Goal: Task Accomplishment & Management: Manage account settings

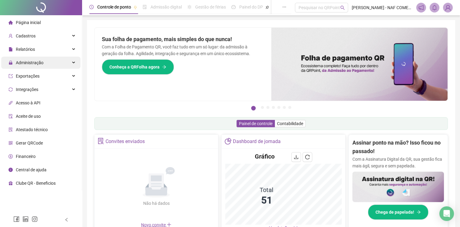
click at [38, 64] on span "Administração" at bounding box center [30, 62] width 28 height 5
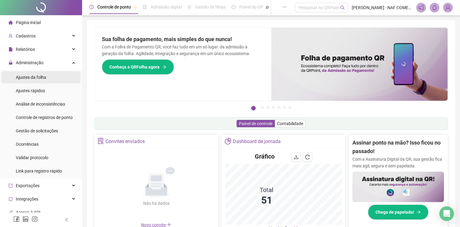
click at [46, 80] on li "Ajustes da folha" at bounding box center [40, 77] width 79 height 12
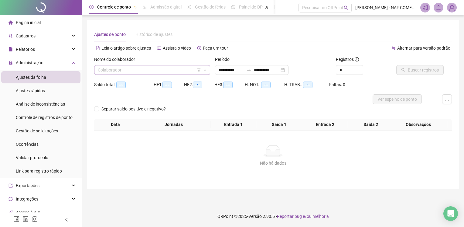
click at [134, 72] on input "search" at bounding box center [149, 69] width 103 height 9
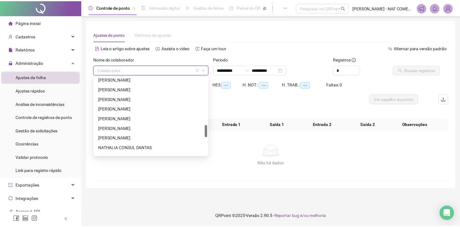
scroll to position [365, 0]
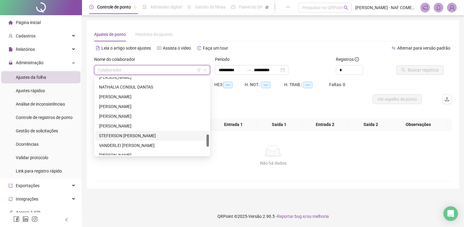
click at [142, 133] on div "STEFERSON [PERSON_NAME]" at bounding box center [152, 135] width 106 height 7
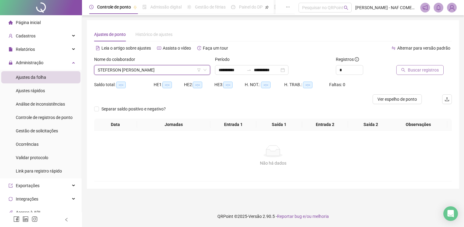
click at [408, 68] on span "Buscar registros" at bounding box center [423, 70] width 31 height 7
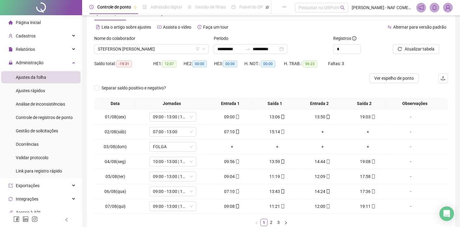
scroll to position [58, 0]
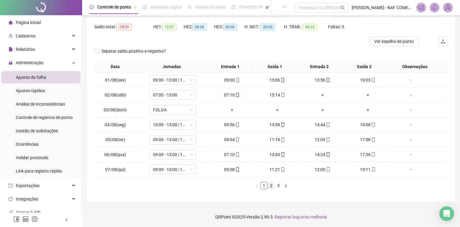
click at [269, 186] on link "2" at bounding box center [271, 185] width 7 height 7
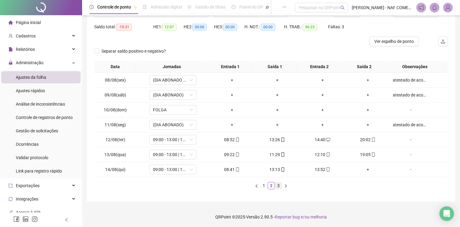
click at [279, 185] on link "3" at bounding box center [278, 185] width 7 height 7
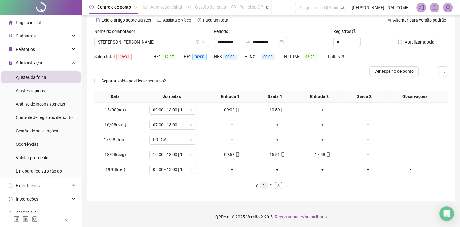
click at [264, 183] on link "1" at bounding box center [263, 185] width 7 height 7
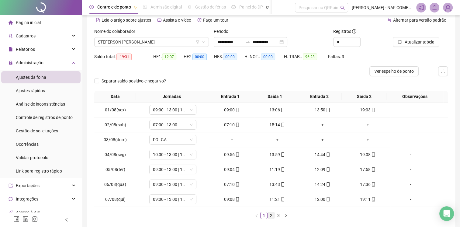
click at [271, 217] on link "2" at bounding box center [271, 215] width 7 height 7
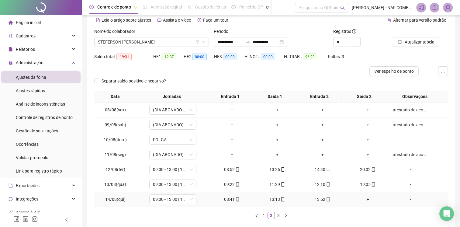
click at [363, 200] on div "+" at bounding box center [367, 199] width 40 height 7
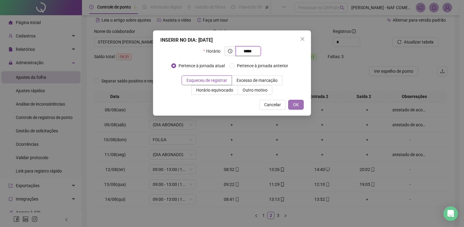
type input "*****"
click at [300, 106] on button "OK" at bounding box center [295, 105] width 15 height 10
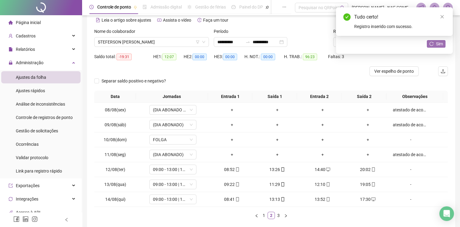
click at [433, 44] on icon "reload" at bounding box center [431, 44] width 4 height 4
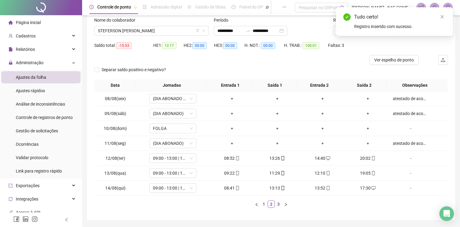
scroll to position [58, 0]
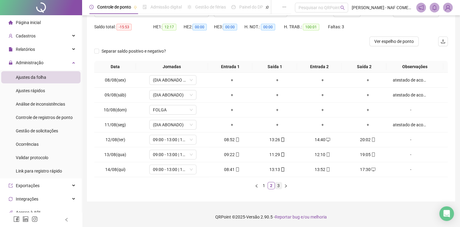
click at [279, 185] on link "3" at bounding box center [278, 185] width 7 height 7
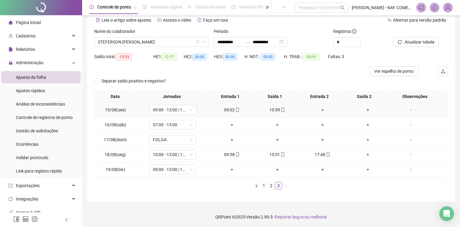
click at [363, 111] on div "+" at bounding box center [367, 109] width 40 height 7
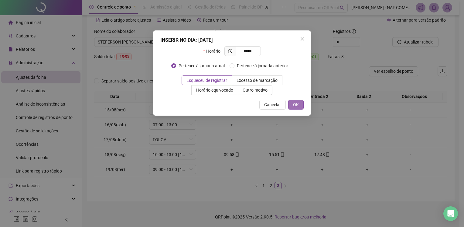
type input "*****"
click at [298, 106] on span "OK" at bounding box center [296, 104] width 6 height 7
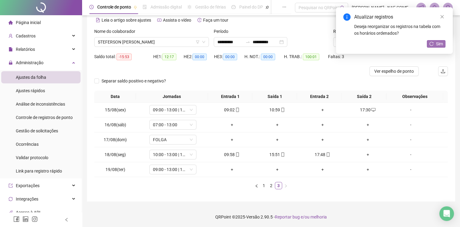
click at [437, 43] on span "Sim" at bounding box center [439, 43] width 7 height 7
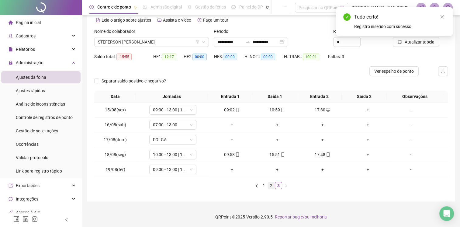
click at [273, 185] on link "2" at bounding box center [271, 185] width 7 height 7
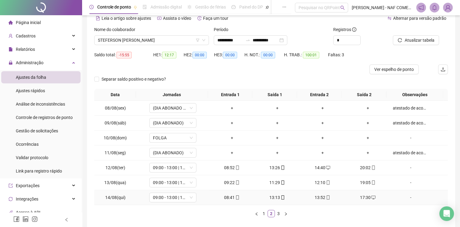
scroll to position [58, 0]
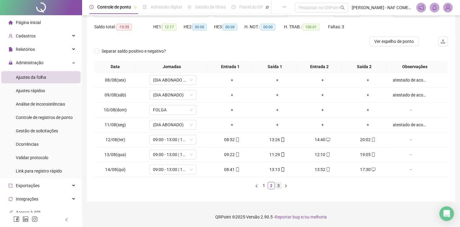
click at [279, 185] on link "3" at bounding box center [278, 185] width 7 height 7
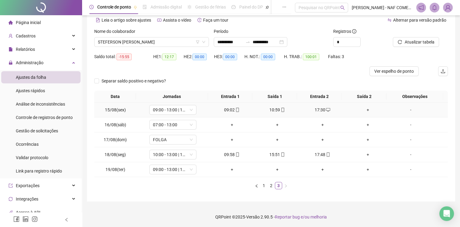
click at [366, 108] on div "+" at bounding box center [367, 109] width 40 height 7
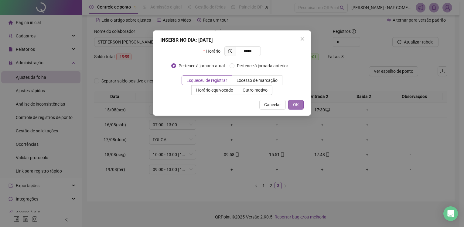
type input "*****"
click at [301, 105] on button "OK" at bounding box center [295, 105] width 15 height 10
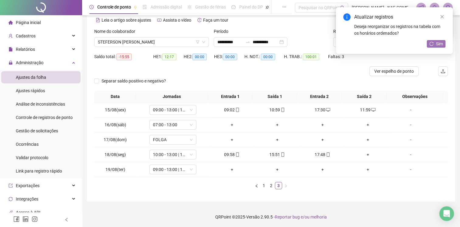
click at [441, 44] on span "Sim" at bounding box center [439, 43] width 7 height 7
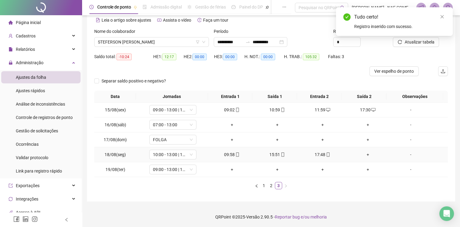
click at [362, 153] on div "+" at bounding box center [367, 154] width 40 height 7
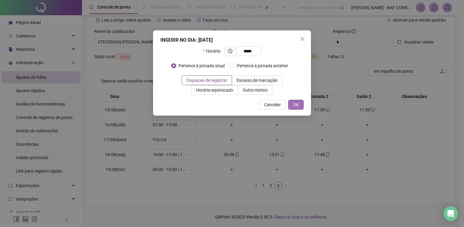
type input "*****"
click at [299, 106] on span "OK" at bounding box center [296, 104] width 6 height 7
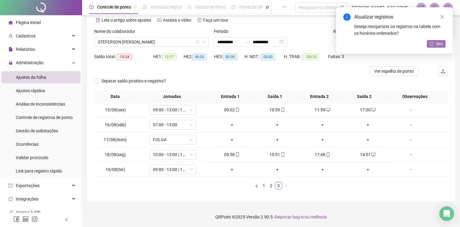
click at [435, 42] on button "Sim" at bounding box center [436, 43] width 19 height 7
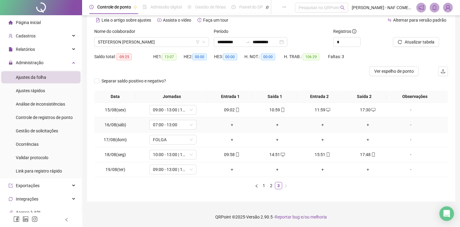
click at [410, 126] on div "-" at bounding box center [410, 124] width 36 height 7
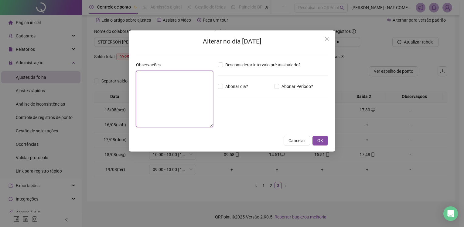
click at [183, 87] on textarea at bounding box center [174, 98] width 77 height 57
type textarea "*****"
click at [320, 139] on span "OK" at bounding box center [320, 140] width 6 height 7
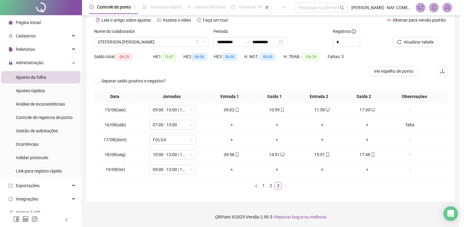
click at [320, 143] on body "**********" at bounding box center [230, 85] width 460 height 227
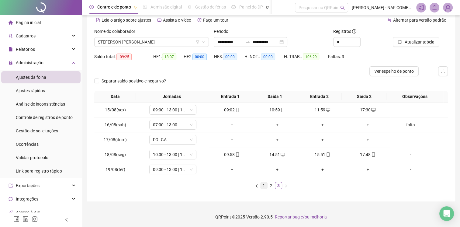
click at [262, 185] on link "1" at bounding box center [263, 185] width 7 height 7
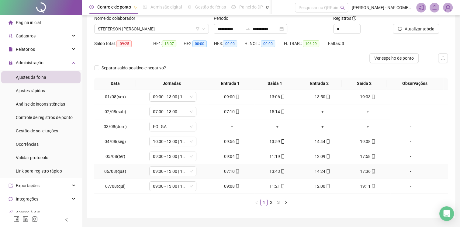
scroll to position [58, 0]
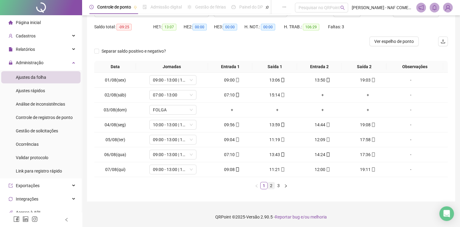
click at [270, 186] on link "2" at bounding box center [271, 185] width 7 height 7
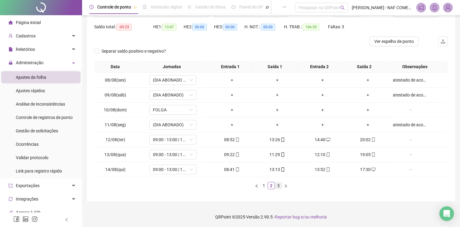
click at [279, 187] on link "3" at bounding box center [278, 185] width 7 height 7
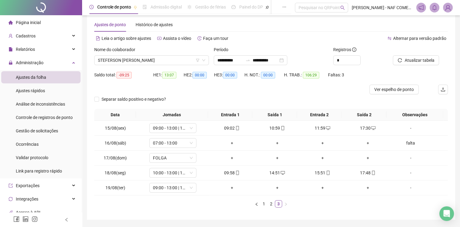
scroll to position [0, 0]
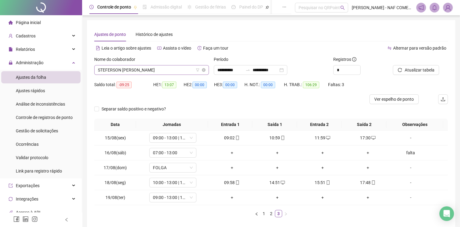
click at [187, 72] on span "STEFERSON [PERSON_NAME]" at bounding box center [151, 69] width 107 height 9
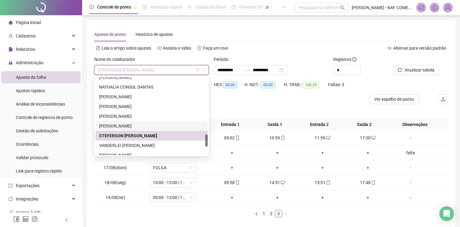
scroll to position [418, 0]
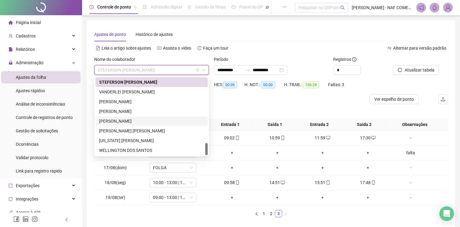
click at [128, 122] on div "[PERSON_NAME]" at bounding box center [151, 121] width 105 height 7
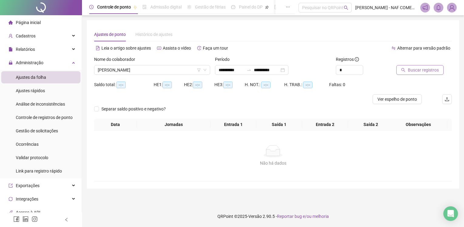
click at [419, 67] on span "Buscar registros" at bounding box center [423, 70] width 31 height 7
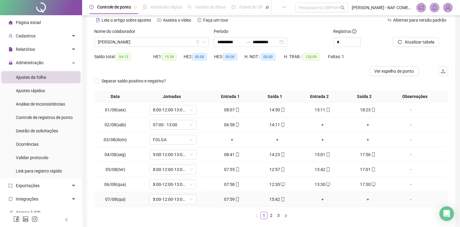
scroll to position [27, 0]
click at [151, 44] on span "[PERSON_NAME]" at bounding box center [151, 42] width 107 height 9
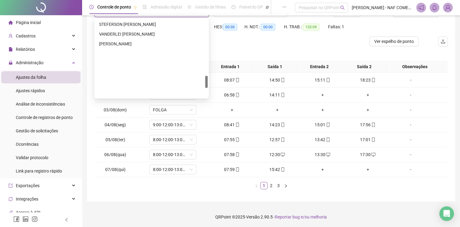
scroll to position [327, 0]
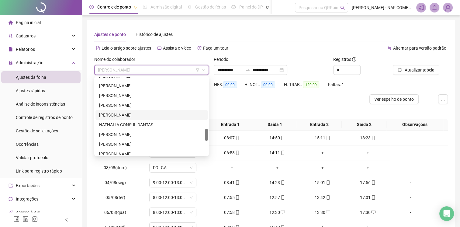
click at [136, 116] on div "[PERSON_NAME]" at bounding box center [151, 114] width 105 height 7
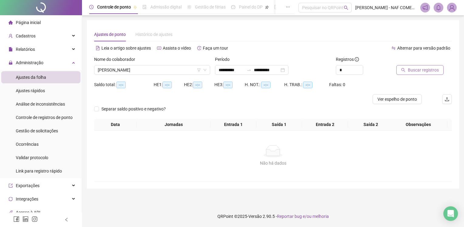
click at [417, 73] on span "Buscar registros" at bounding box center [423, 70] width 31 height 7
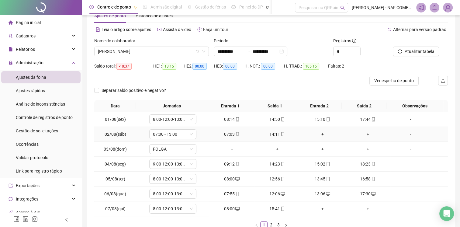
scroll to position [58, 0]
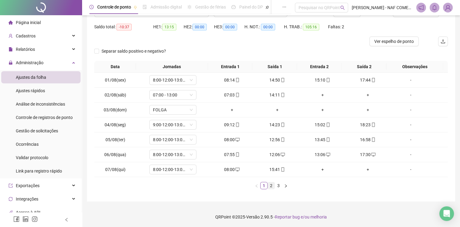
click at [271, 185] on link "2" at bounding box center [271, 185] width 7 height 7
click at [274, 97] on div "+" at bounding box center [277, 94] width 40 height 7
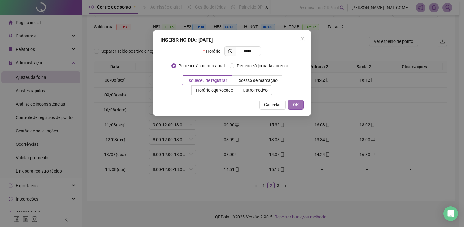
type input "*****"
click at [300, 105] on button "OK" at bounding box center [295, 105] width 15 height 10
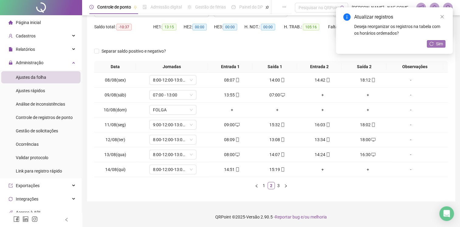
click at [436, 46] on span "Sim" at bounding box center [439, 43] width 7 height 7
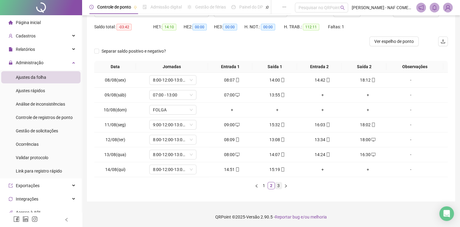
click at [277, 185] on link "3" at bounding box center [278, 185] width 7 height 7
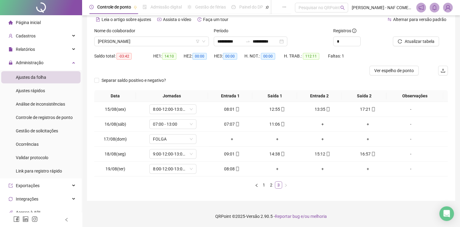
scroll to position [28, 0]
click at [264, 186] on link "1" at bounding box center [263, 185] width 7 height 7
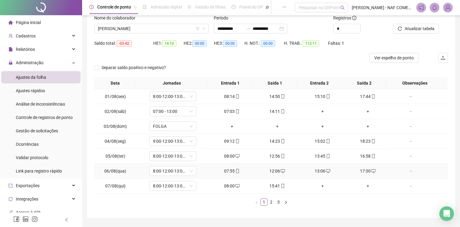
scroll to position [58, 0]
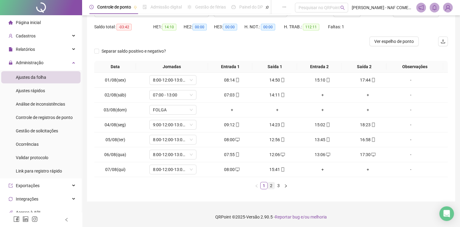
click at [270, 185] on link "2" at bounding box center [271, 185] width 7 height 7
click at [235, 170] on icon "mobile" at bounding box center [237, 169] width 4 height 4
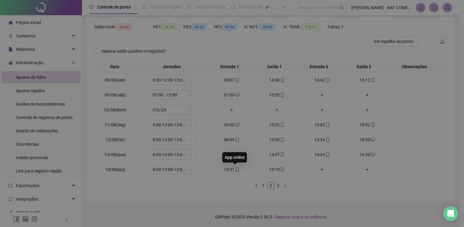
type input "**********"
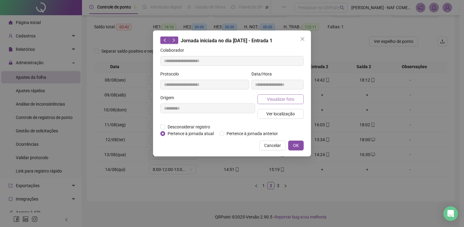
click at [276, 101] on span "Visualizar foto" at bounding box center [280, 99] width 27 height 7
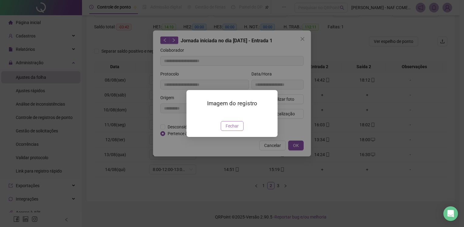
click at [236, 129] on span "Fechar" at bounding box center [232, 125] width 13 height 7
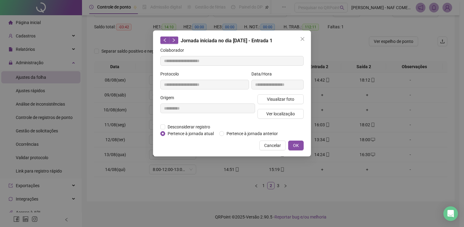
click at [304, 40] on icon "close" at bounding box center [302, 38] width 5 height 5
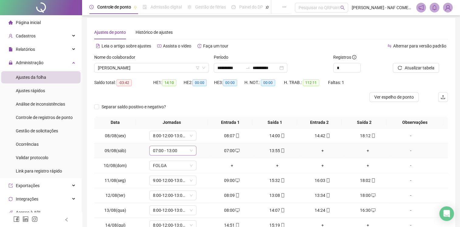
scroll to position [0, 0]
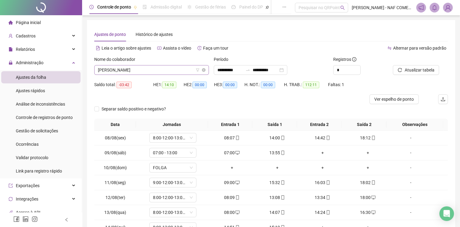
click at [162, 72] on span "[PERSON_NAME]" at bounding box center [151, 69] width 107 height 9
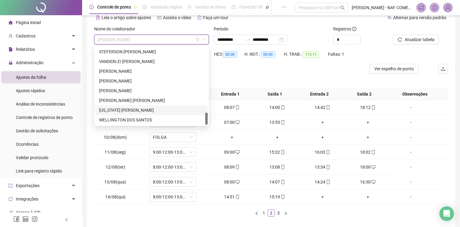
scroll to position [58, 0]
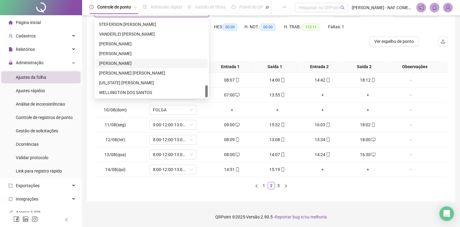
click at [141, 64] on div "[PERSON_NAME]" at bounding box center [151, 63] width 105 height 7
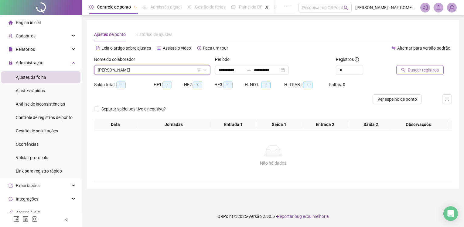
click at [418, 67] on span "Buscar registros" at bounding box center [423, 70] width 31 height 7
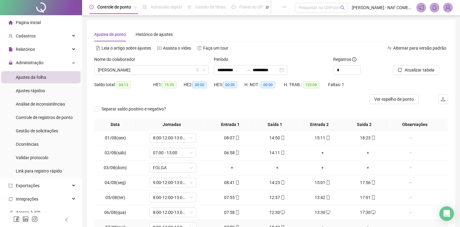
scroll to position [58, 0]
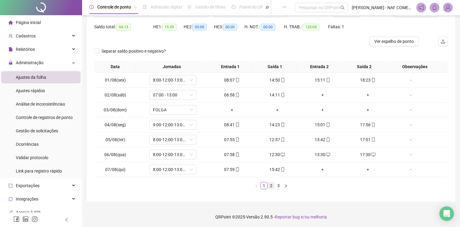
click at [268, 184] on link "2" at bounding box center [271, 185] width 7 height 7
click at [277, 184] on link "3" at bounding box center [278, 185] width 7 height 7
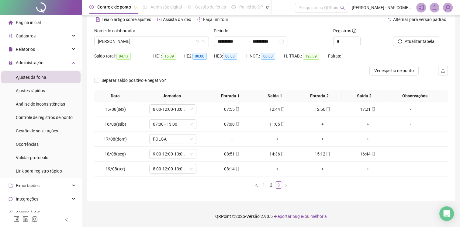
scroll to position [28, 0]
click at [265, 185] on link "1" at bounding box center [263, 185] width 7 height 7
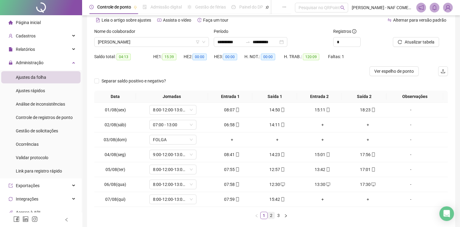
click at [271, 214] on link "2" at bounding box center [271, 215] width 7 height 7
click at [279, 216] on link "3" at bounding box center [278, 215] width 7 height 7
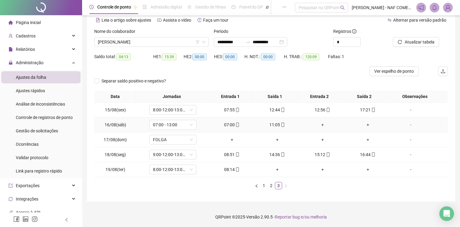
click at [237, 123] on icon "mobile" at bounding box center [237, 124] width 4 height 4
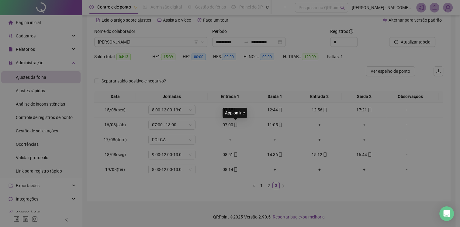
type input "**********"
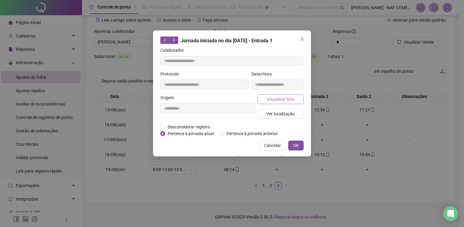
click at [279, 100] on span "Visualizar foto" at bounding box center [280, 99] width 27 height 7
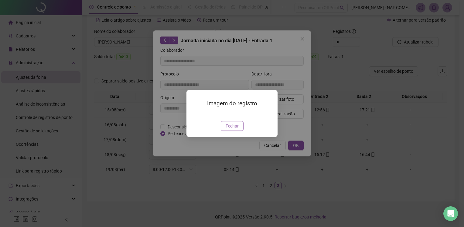
click at [233, 129] on span "Fechar" at bounding box center [232, 125] width 13 height 7
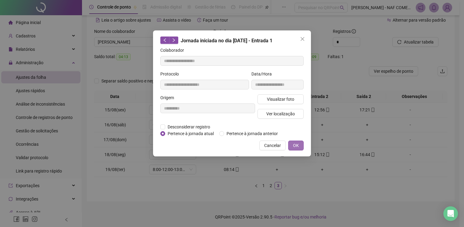
click at [298, 145] on span "OK" at bounding box center [296, 145] width 6 height 7
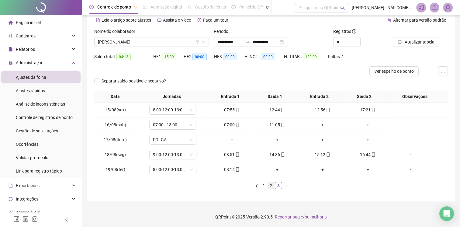
click at [272, 187] on link "2" at bounding box center [271, 185] width 7 height 7
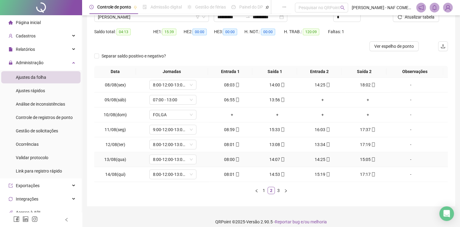
scroll to position [58, 0]
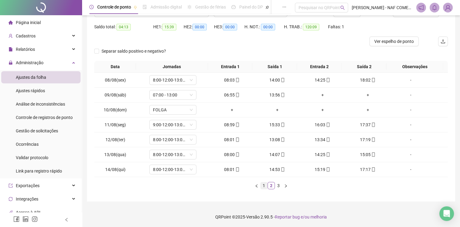
click at [264, 187] on link "1" at bounding box center [263, 185] width 7 height 7
click at [279, 187] on link "3" at bounding box center [278, 185] width 7 height 7
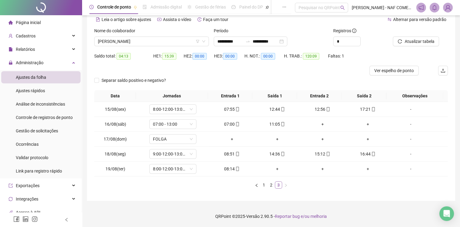
scroll to position [28, 0]
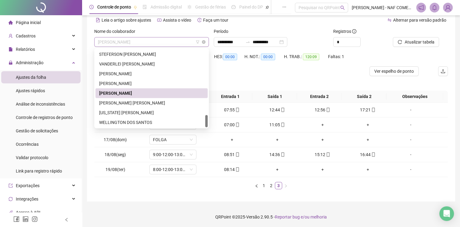
click at [146, 39] on span "[PERSON_NAME]" at bounding box center [151, 41] width 107 height 9
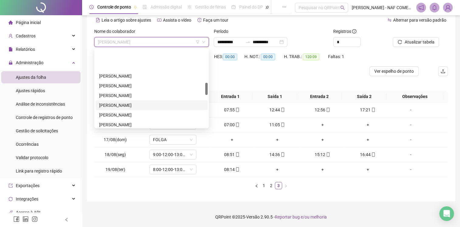
scroll to position [213, 0]
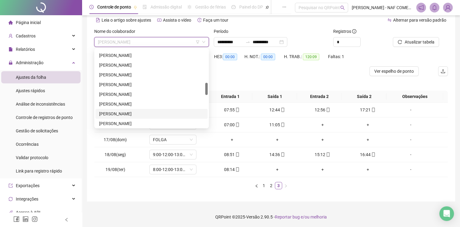
click at [126, 115] on div "[PERSON_NAME]" at bounding box center [151, 113] width 105 height 7
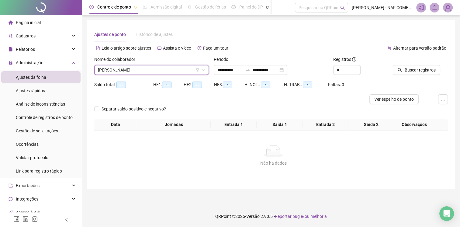
scroll to position [0, 0]
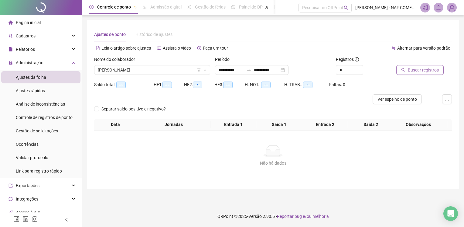
click at [420, 69] on span "Buscar registros" at bounding box center [423, 70] width 31 height 7
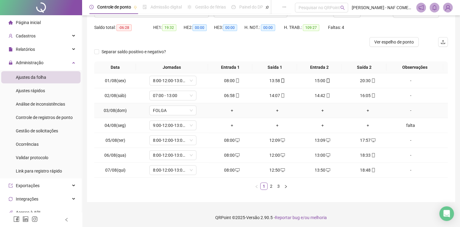
scroll to position [58, 0]
click at [270, 187] on link "2" at bounding box center [271, 185] width 7 height 7
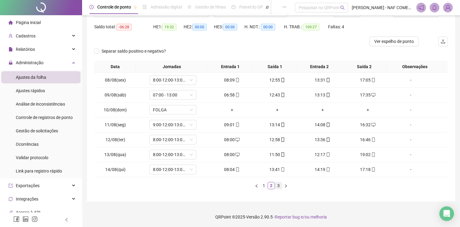
click at [276, 186] on link "3" at bounding box center [278, 185] width 7 height 7
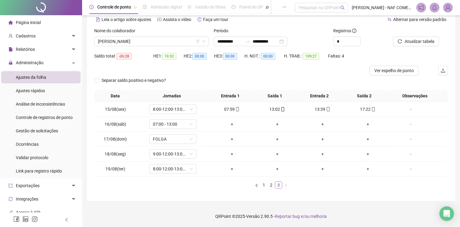
scroll to position [28, 0]
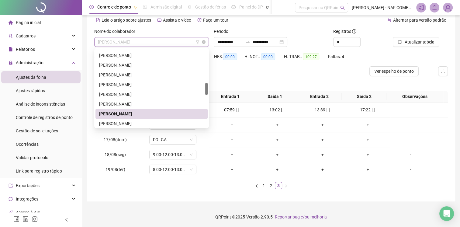
click at [166, 43] on span "[PERSON_NAME]" at bounding box center [151, 41] width 107 height 9
click at [143, 124] on div "[PERSON_NAME]" at bounding box center [151, 123] width 105 height 7
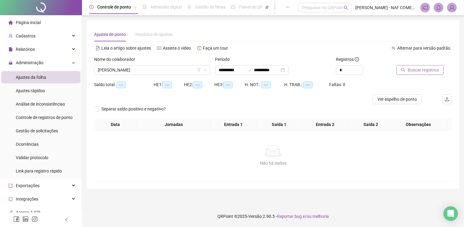
click at [418, 71] on span "Buscar registros" at bounding box center [423, 70] width 31 height 7
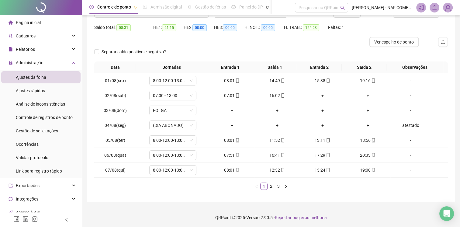
scroll to position [58, 0]
click at [270, 184] on link "2" at bounding box center [271, 185] width 7 height 7
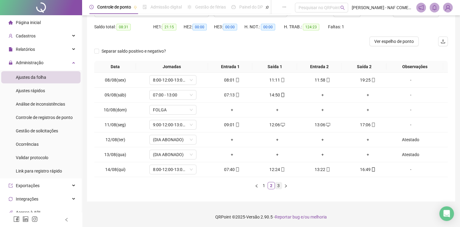
click at [280, 185] on link "3" at bounding box center [278, 185] width 7 height 7
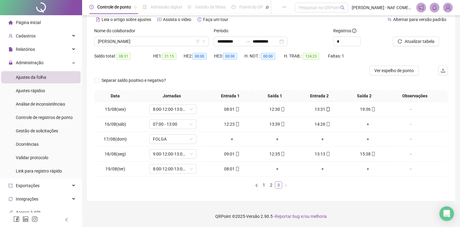
scroll to position [28, 0]
click at [363, 124] on div "+" at bounding box center [367, 124] width 40 height 7
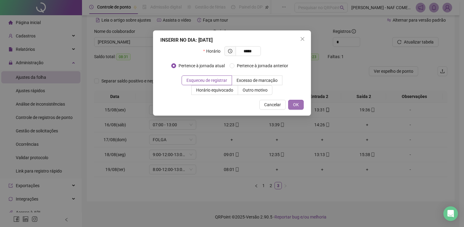
type input "*****"
click at [300, 104] on button "OK" at bounding box center [295, 105] width 15 height 10
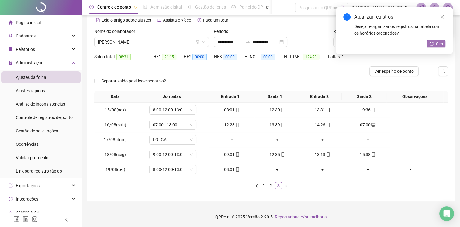
click at [437, 41] on span "Sim" at bounding box center [439, 43] width 7 height 7
